Goal: Task Accomplishment & Management: Manage account settings

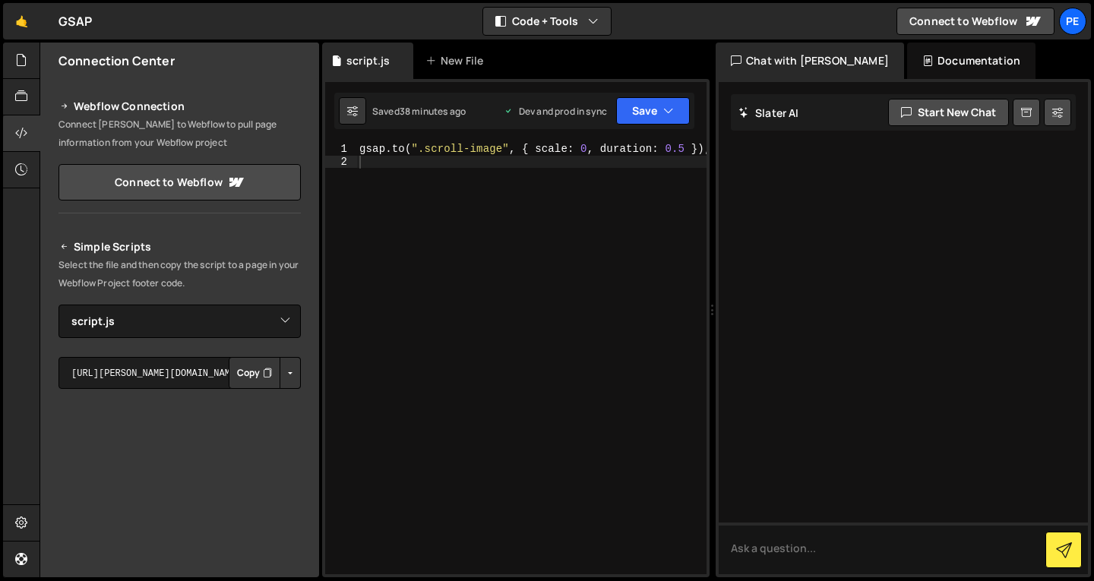
select select "46316"
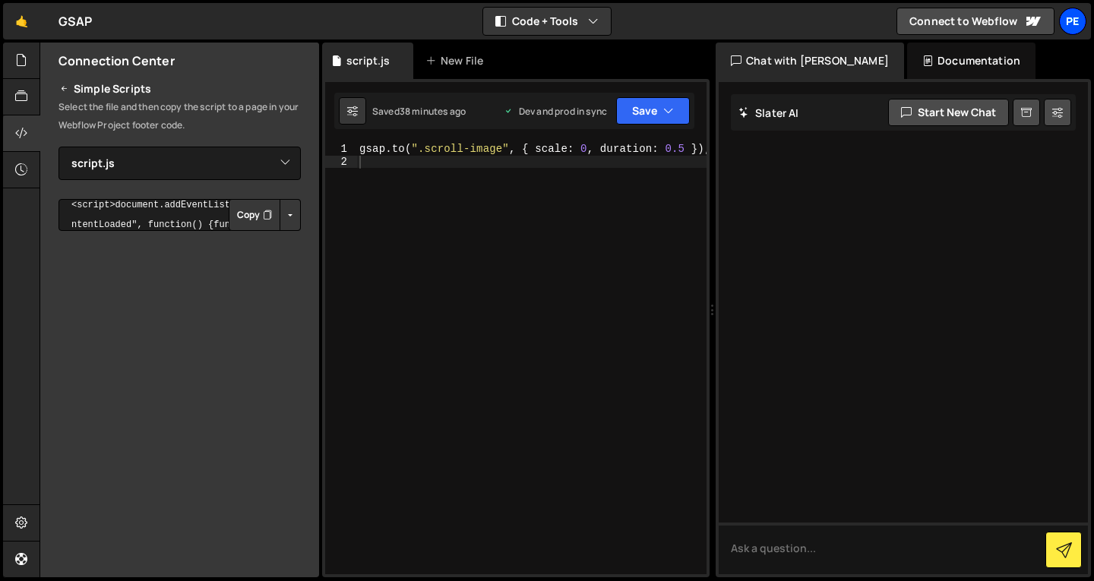
click at [1072, 28] on div "Pe" at bounding box center [1072, 21] width 27 height 27
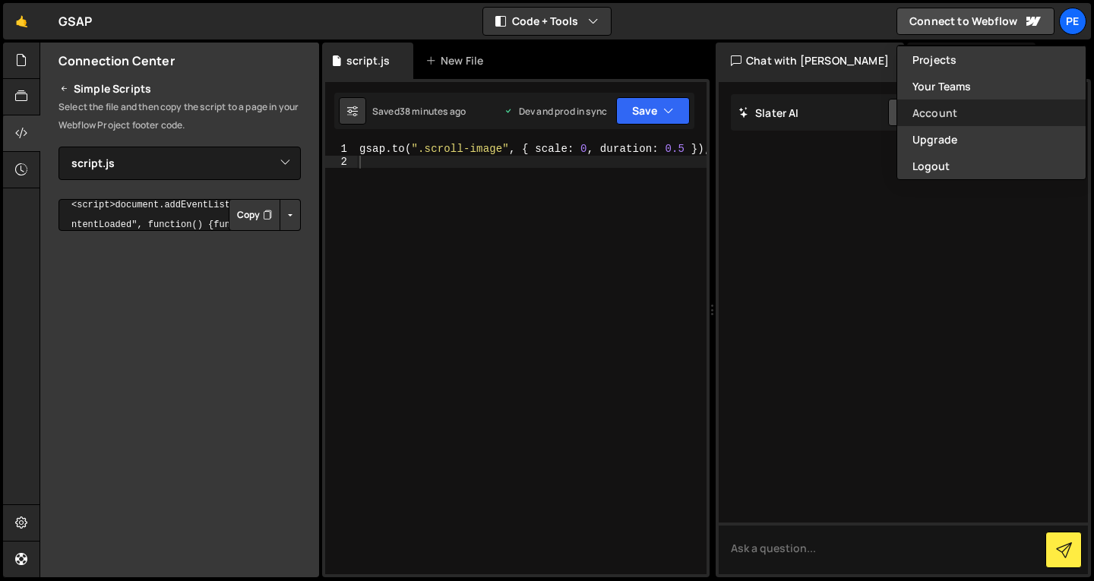
click at [992, 122] on link "Account" at bounding box center [992, 113] width 188 height 27
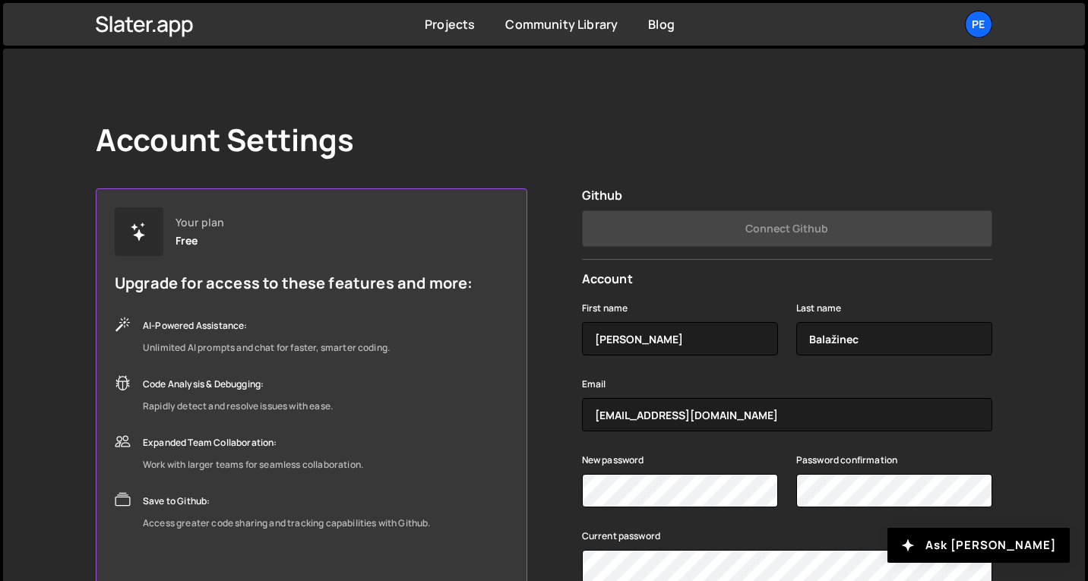
scroll to position [1, 0]
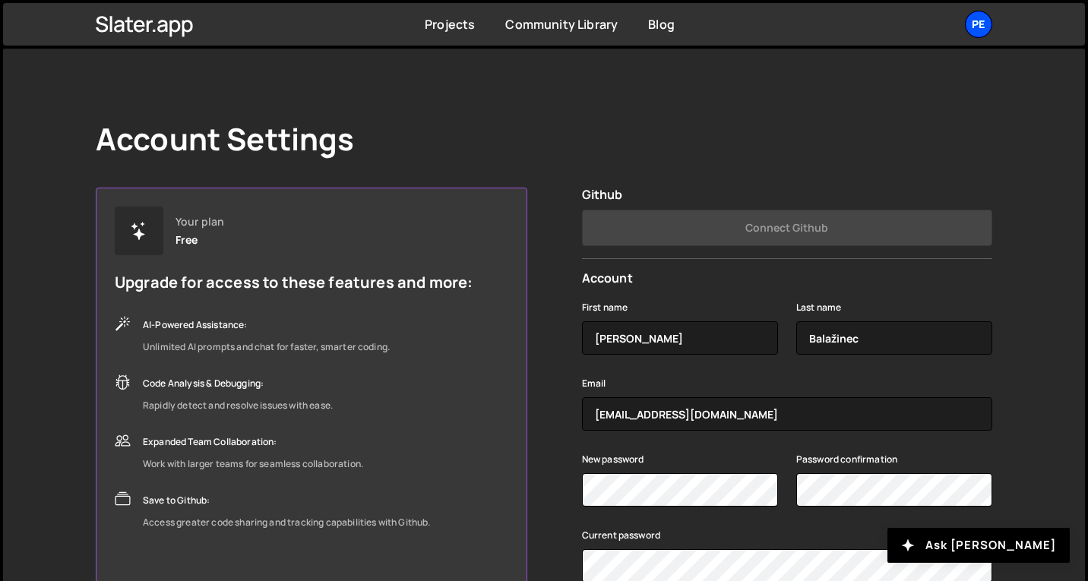
click at [970, 24] on div "Pe" at bounding box center [978, 24] width 27 height 27
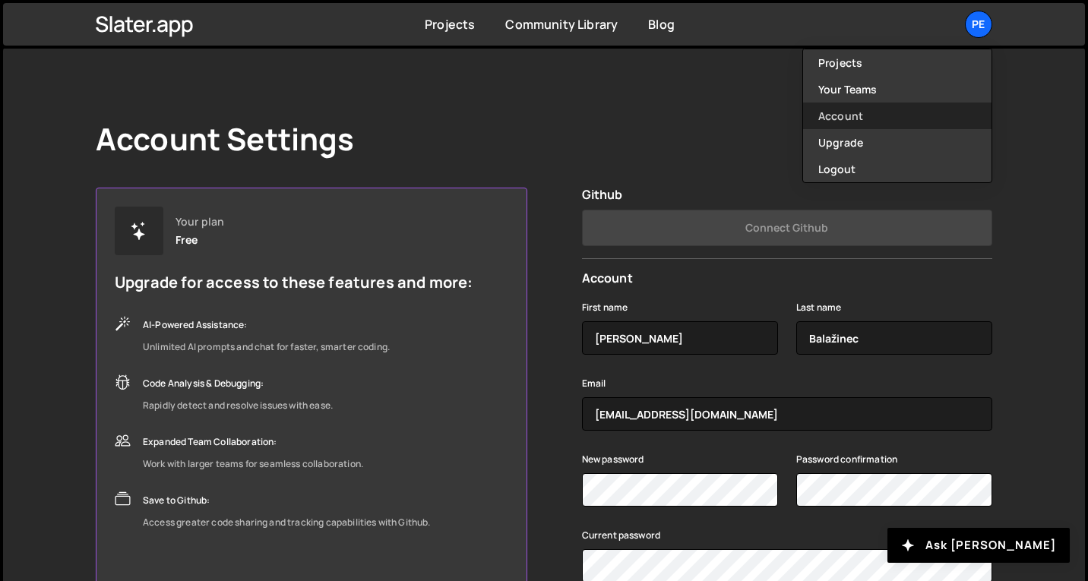
click at [837, 123] on link "Account" at bounding box center [897, 116] width 188 height 27
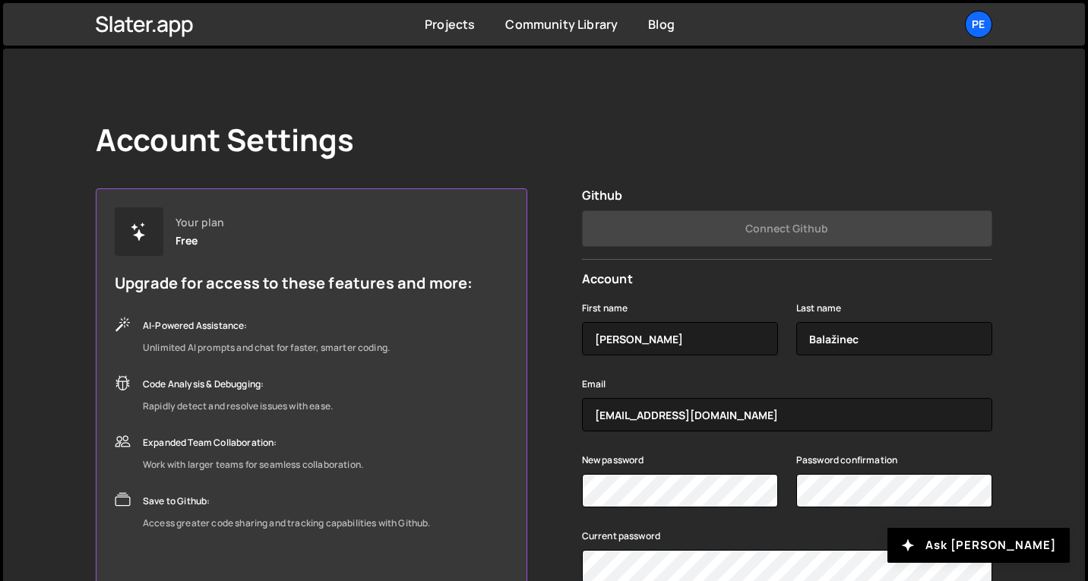
scroll to position [144, 0]
